Goal: Task Accomplishment & Management: Complete application form

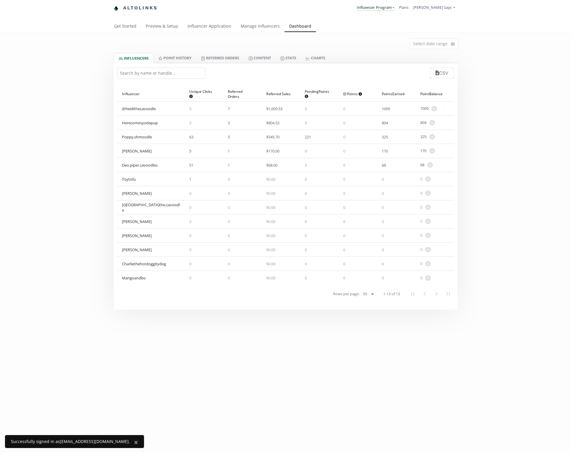
click at [61, 201] on div "Select date range INFLUENCERS Point HISTORY Referred Orders Content Stats CHART…" at bounding box center [285, 171] width 571 height 278
click at [204, 27] on link "Influencer Application" at bounding box center [209, 27] width 53 height 12
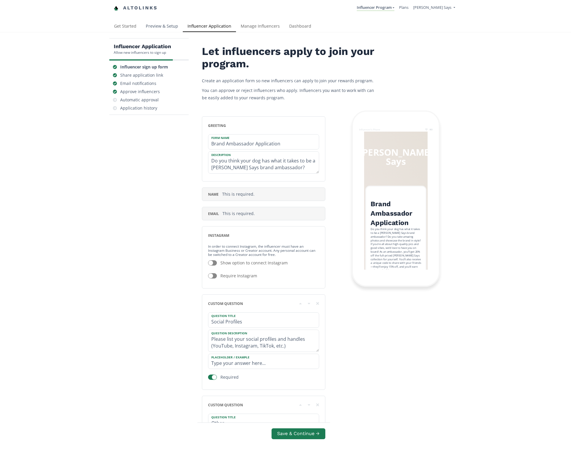
click at [164, 28] on link "Preview & Setup" at bounding box center [162, 27] width 42 height 12
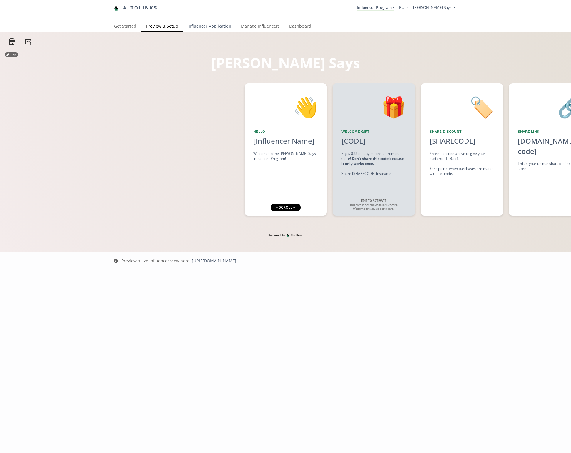
click at [202, 25] on link "Influencer Application" at bounding box center [209, 27] width 53 height 12
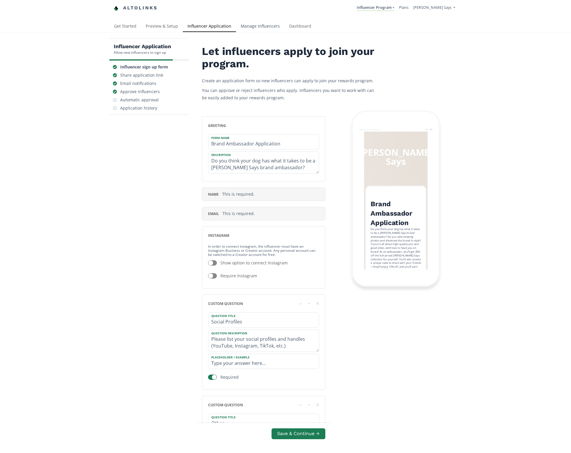
click at [247, 25] on link "Manage Influencers" at bounding box center [260, 27] width 49 height 12
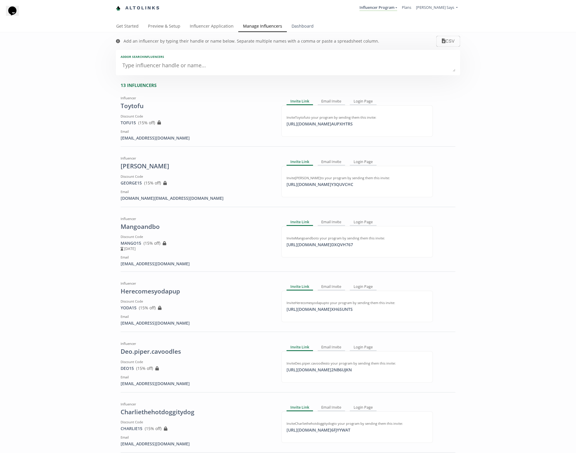
click at [302, 26] on link "Dashboard" at bounding box center [302, 27] width 31 height 12
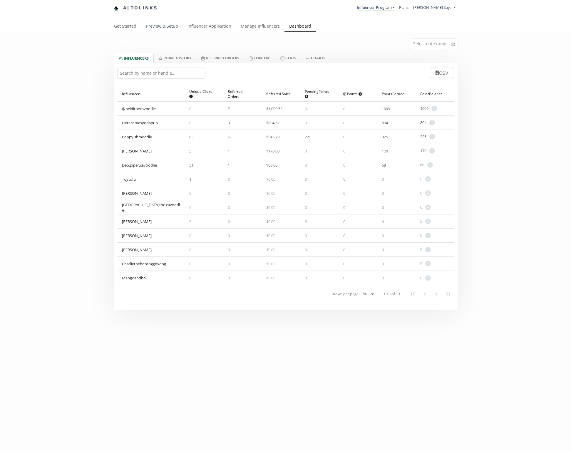
click at [171, 26] on link "Preview & Setup" at bounding box center [162, 27] width 42 height 12
click at [264, 27] on link "Manage Influencers" at bounding box center [260, 27] width 49 height 12
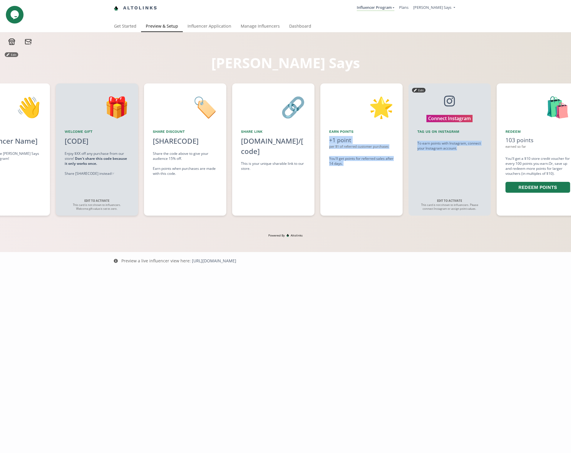
drag, startPoint x: 519, startPoint y: 181, endPoint x: 443, endPoint y: 175, distance: 76.5
click at [446, 175] on div "👋 Hello [Influencer Name] Welcome to the Sebastian Says Influencer Program! Edi…" at bounding box center [285, 150] width 571 height 138
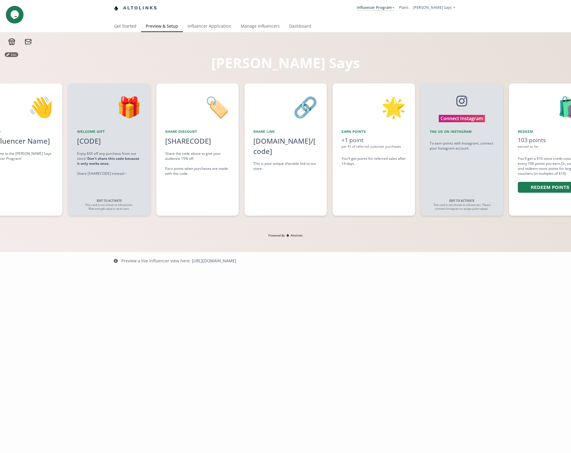
click at [398, 239] on div "Powered By Altolinks" at bounding box center [285, 242] width 571 height 19
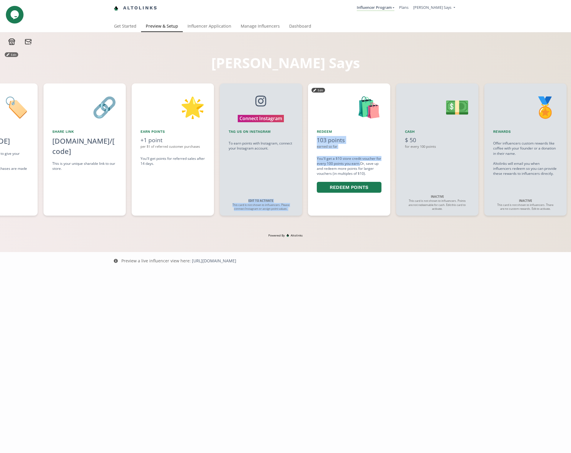
scroll to position [0, 436]
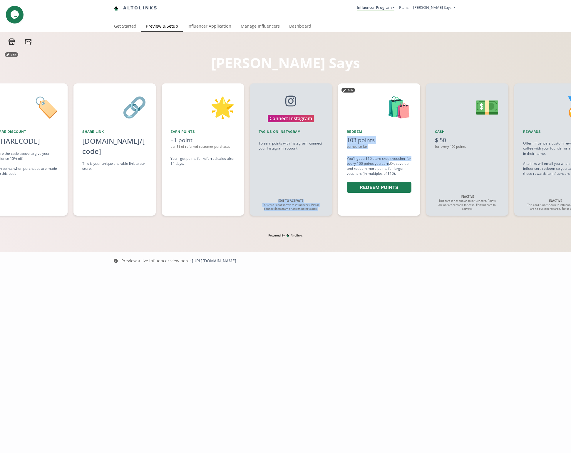
drag, startPoint x: 446, startPoint y: 170, endPoint x: 388, endPoint y: 164, distance: 57.4
click at [388, 164] on div "👋 Hello [Influencer Name] Welcome to the Sebastian Says Influencer Program! Edi…" at bounding box center [285, 150] width 571 height 138
click at [396, 138] on div "103 points" at bounding box center [379, 140] width 65 height 8
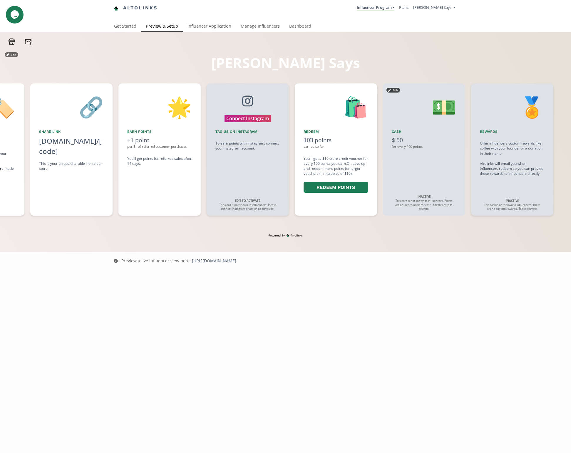
scroll to position [0, 471]
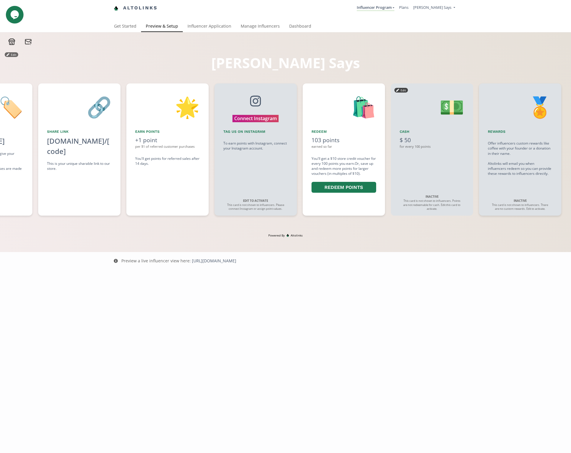
drag, startPoint x: 429, startPoint y: 119, endPoint x: 423, endPoint y: 116, distance: 7.2
click at [423, 116] on div "💵 Cash $ 50 for every 100 points Edit INACTIVE This card is not shown to influe…" at bounding box center [432, 150] width 82 height 132
click at [300, 13] on div "Influencer Program Influencer Program Create another program Plans Sign Out" at bounding box center [309, 7] width 295 height 11
click at [300, 11] on div "Influencer Program Influencer Program Create another program Plans Sign Out" at bounding box center [309, 7] width 295 height 11
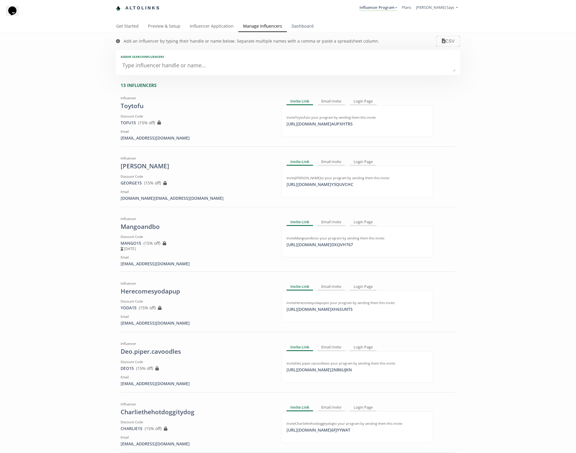
click at [298, 25] on link "Dashboard" at bounding box center [302, 27] width 31 height 12
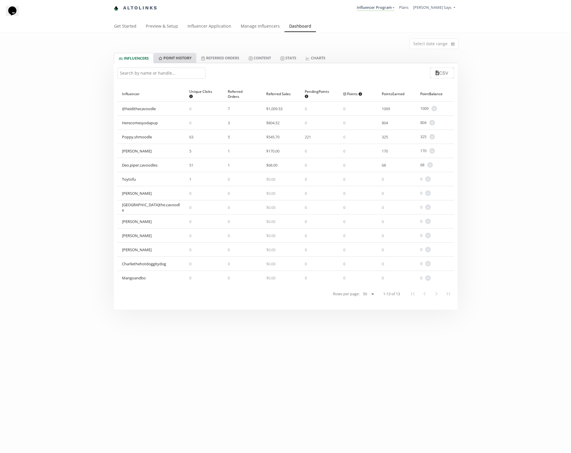
click at [170, 60] on link "Point HISTORY" at bounding box center [175, 58] width 43 height 10
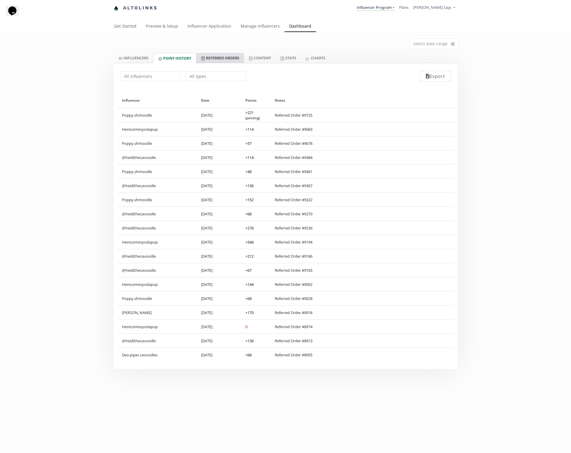
click at [219, 57] on link "Referred Orders" at bounding box center [220, 58] width 48 height 10
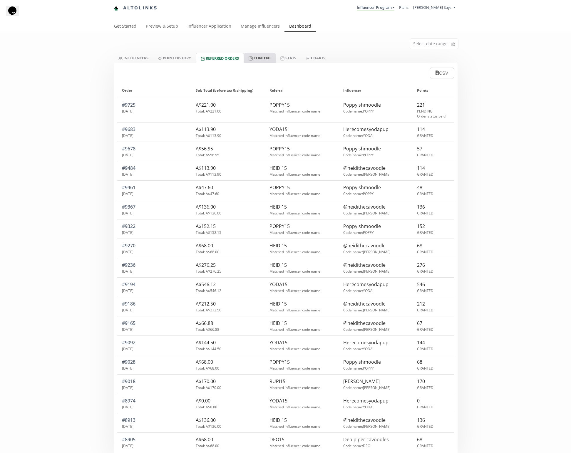
click at [259, 59] on link "Content" at bounding box center [260, 58] width 32 height 10
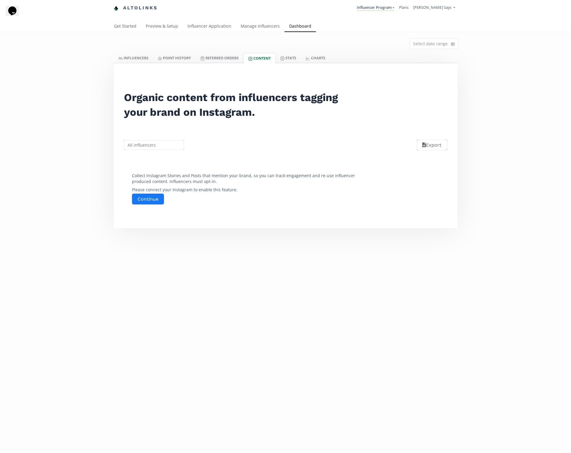
click at [140, 146] on input "text" at bounding box center [154, 144] width 62 height 11
click at [138, 159] on div "[PERSON_NAME]" at bounding box center [154, 156] width 60 height 11
type input "[PERSON_NAME]"
click at [140, 200] on button "Continue" at bounding box center [148, 199] width 34 height 13
click at [165, 147] on input "text" at bounding box center [156, 144] width 62 height 11
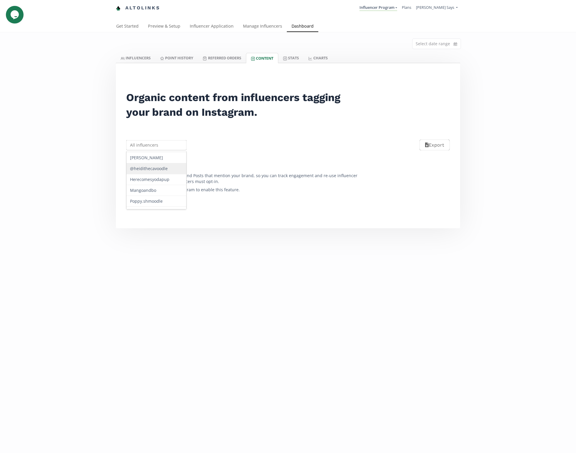
scroll to position [53, 0]
click at [167, 174] on div "@heidithecavoodle" at bounding box center [156, 169] width 60 height 11
type input "@heidithecavoodle"
click at [154, 203] on button "Continue" at bounding box center [150, 199] width 34 height 13
